Goal: Transaction & Acquisition: Purchase product/service

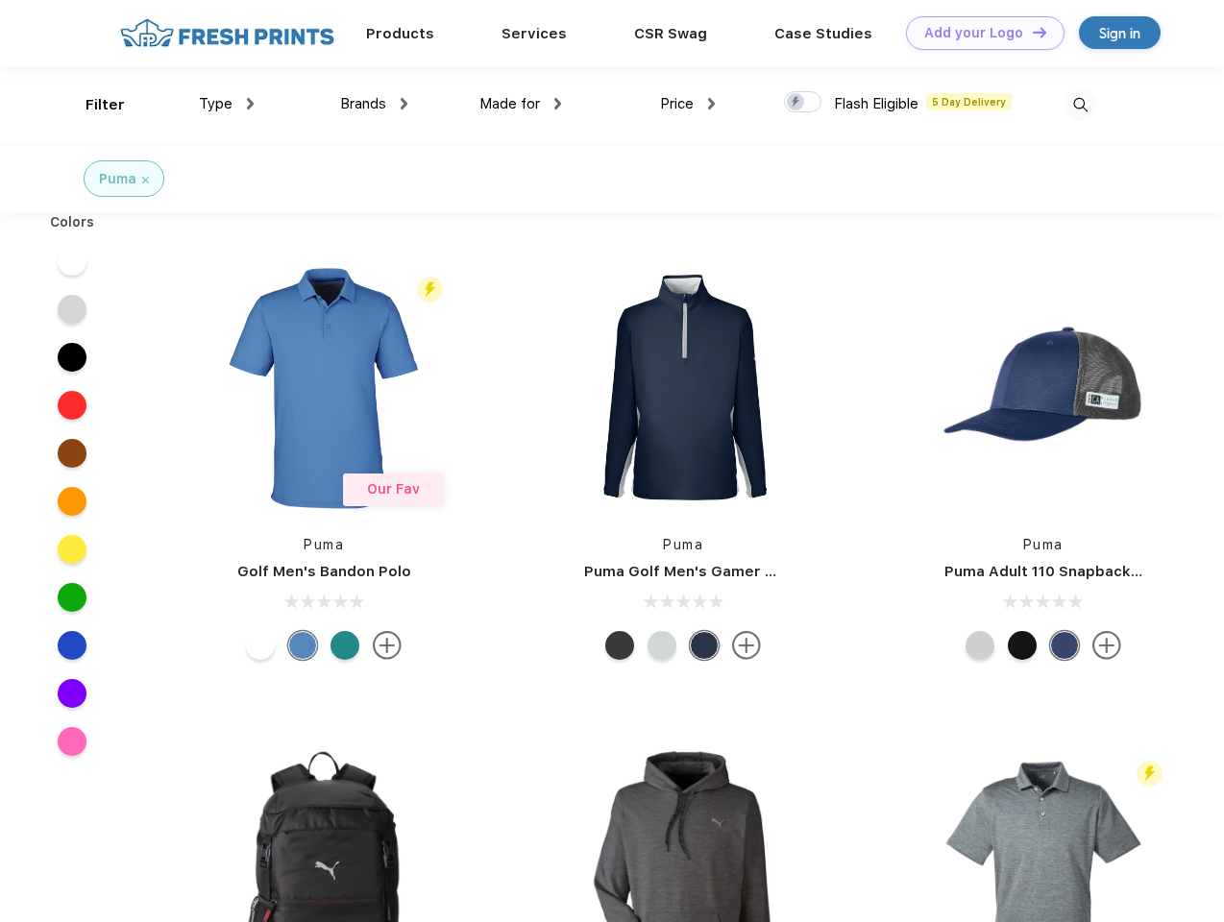
scroll to position [1, 0]
click at [978, 33] on link "Add your Logo Design Tool" at bounding box center [985, 33] width 158 height 34
click at [0, 0] on div "Design Tool" at bounding box center [0, 0] width 0 height 0
click at [1031, 32] on link "Add your Logo Design Tool" at bounding box center [985, 33] width 158 height 34
click at [92, 105] on div "Filter" at bounding box center [104, 105] width 39 height 22
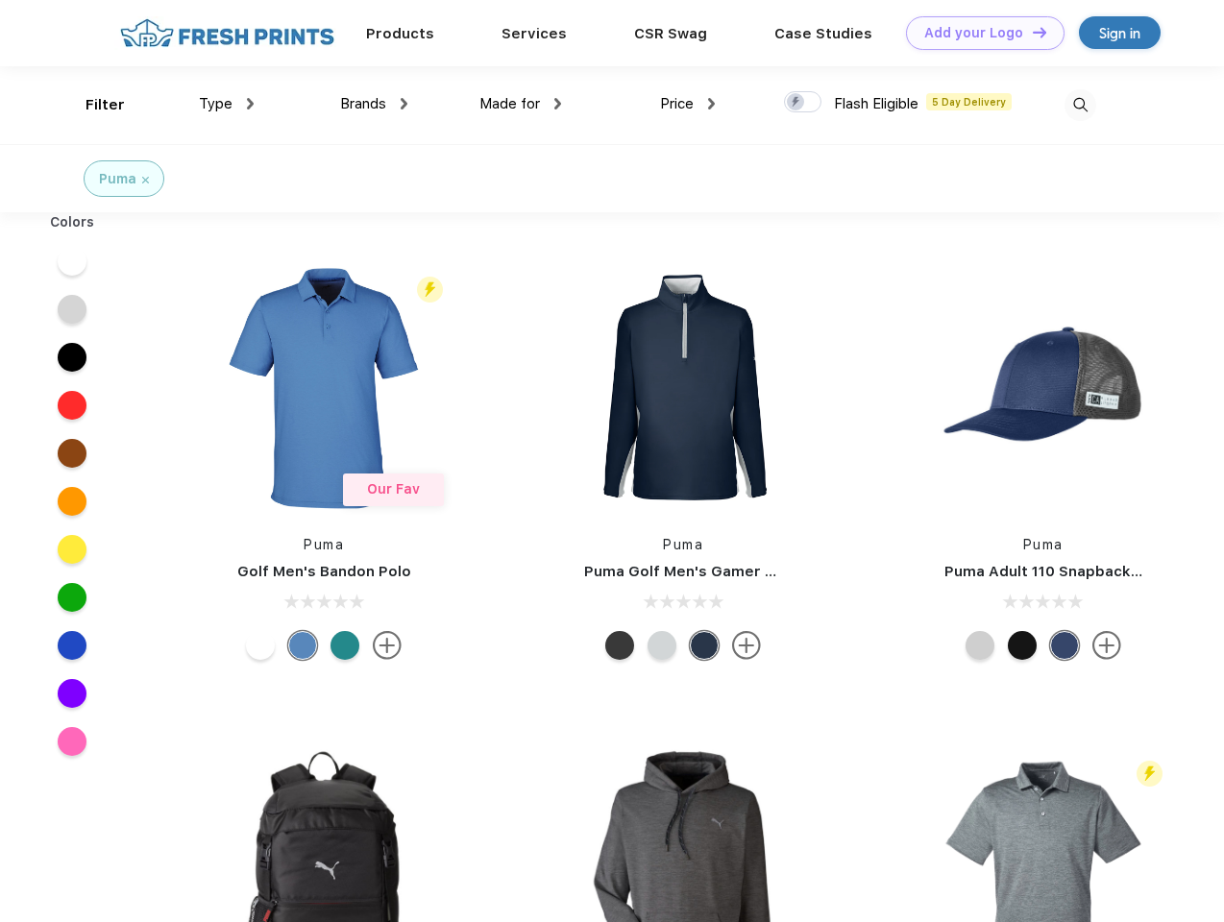
click at [227, 104] on span "Type" at bounding box center [216, 103] width 34 height 17
click at [374, 104] on span "Brands" at bounding box center [363, 103] width 46 height 17
click at [521, 104] on span "Made for" at bounding box center [509, 103] width 61 height 17
click at [688, 104] on span "Price" at bounding box center [677, 103] width 34 height 17
click at [803, 103] on div at bounding box center [802, 101] width 37 height 21
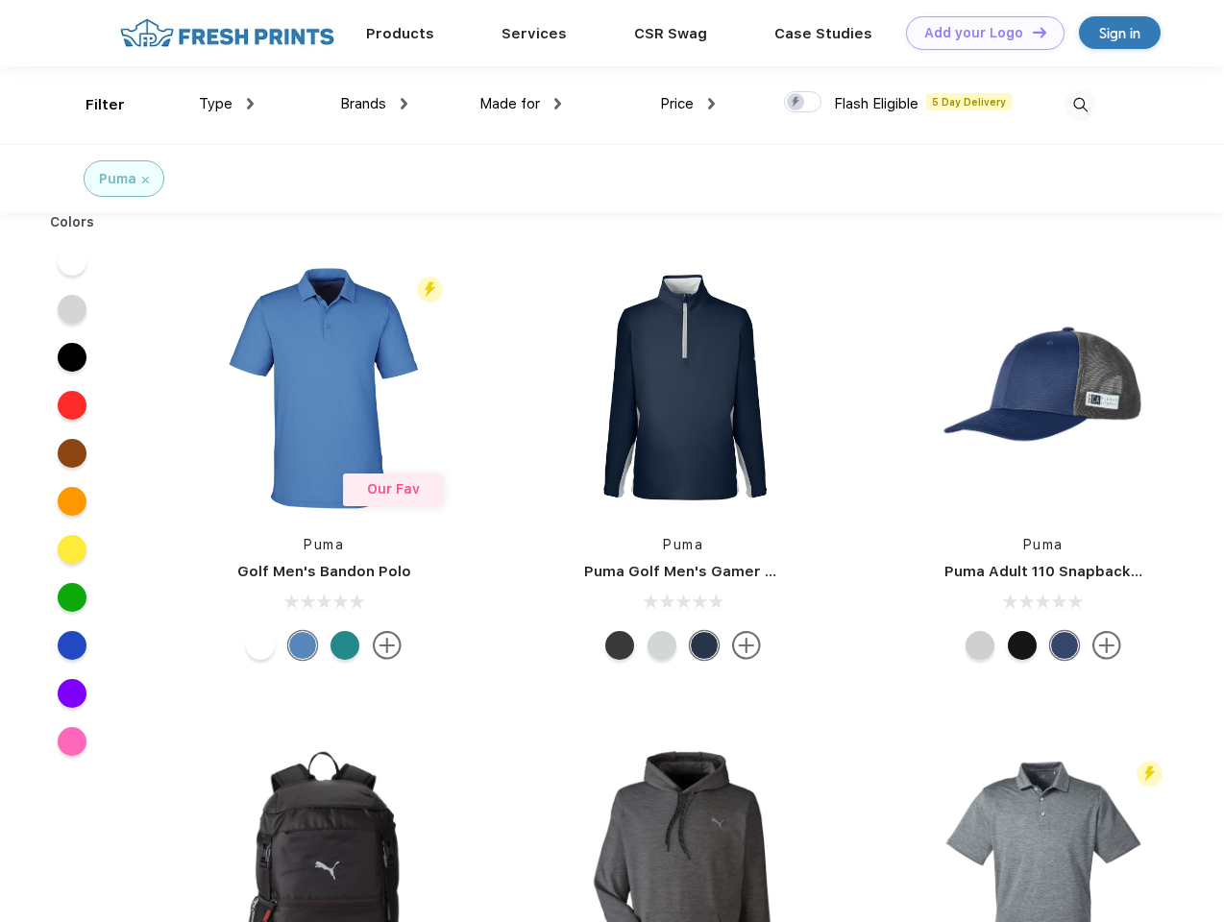
click at [796, 103] on input "checkbox" at bounding box center [790, 96] width 12 height 12
click at [1080, 105] on img at bounding box center [1080, 105] width 32 height 32
